Goal: Find specific page/section

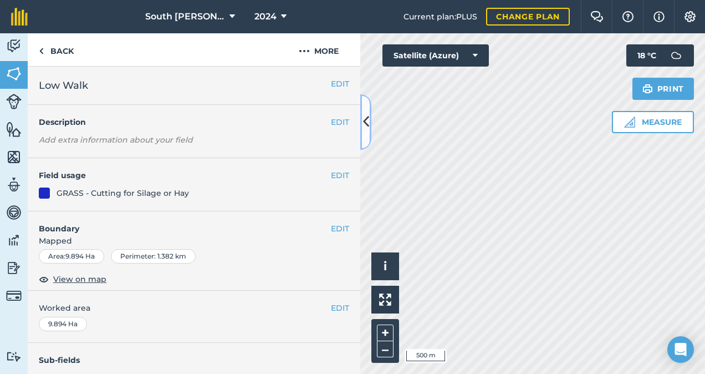
click at [365, 125] on icon at bounding box center [366, 121] width 6 height 19
